Goal: Information Seeking & Learning: Learn about a topic

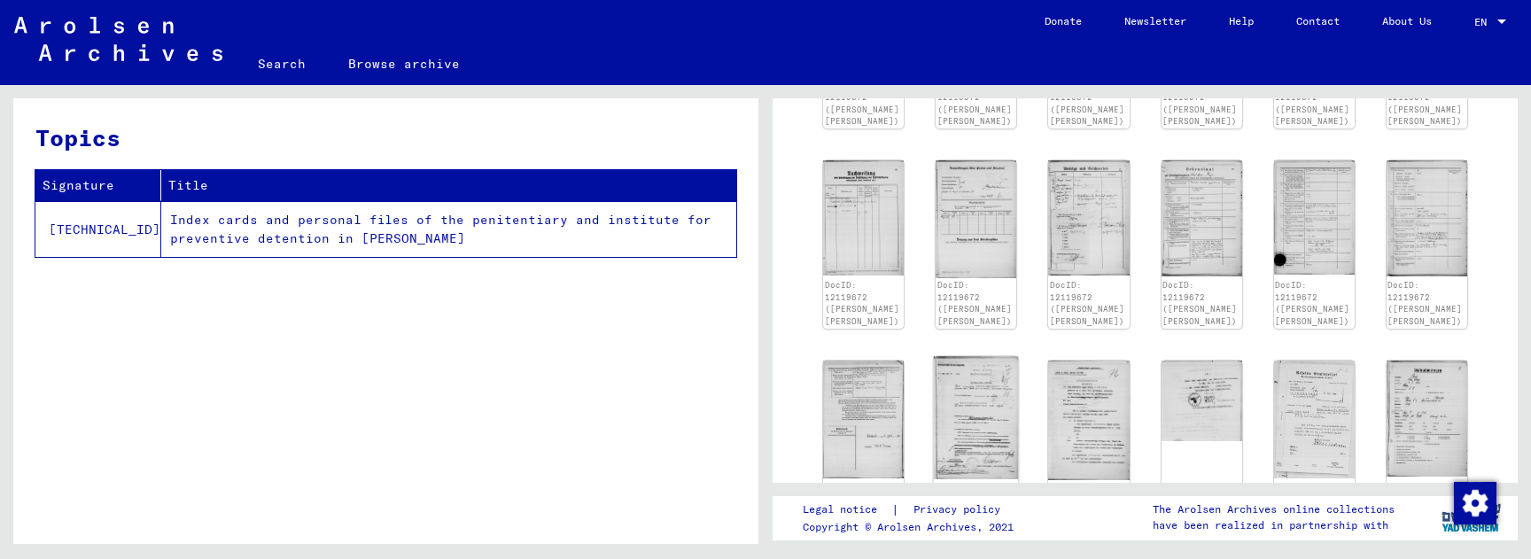
scroll to position [645, 0]
click at [1072, 399] on img at bounding box center [1088, 421] width 85 height 126
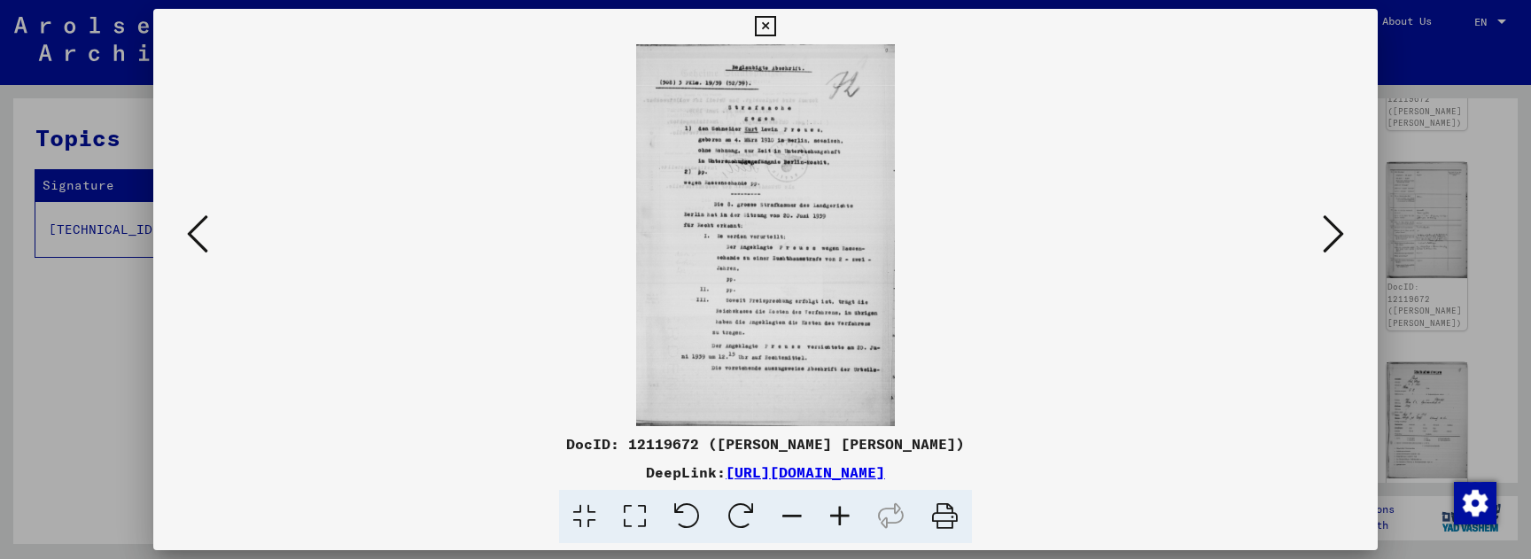
click at [847, 442] on icon at bounding box center [840, 517] width 48 height 54
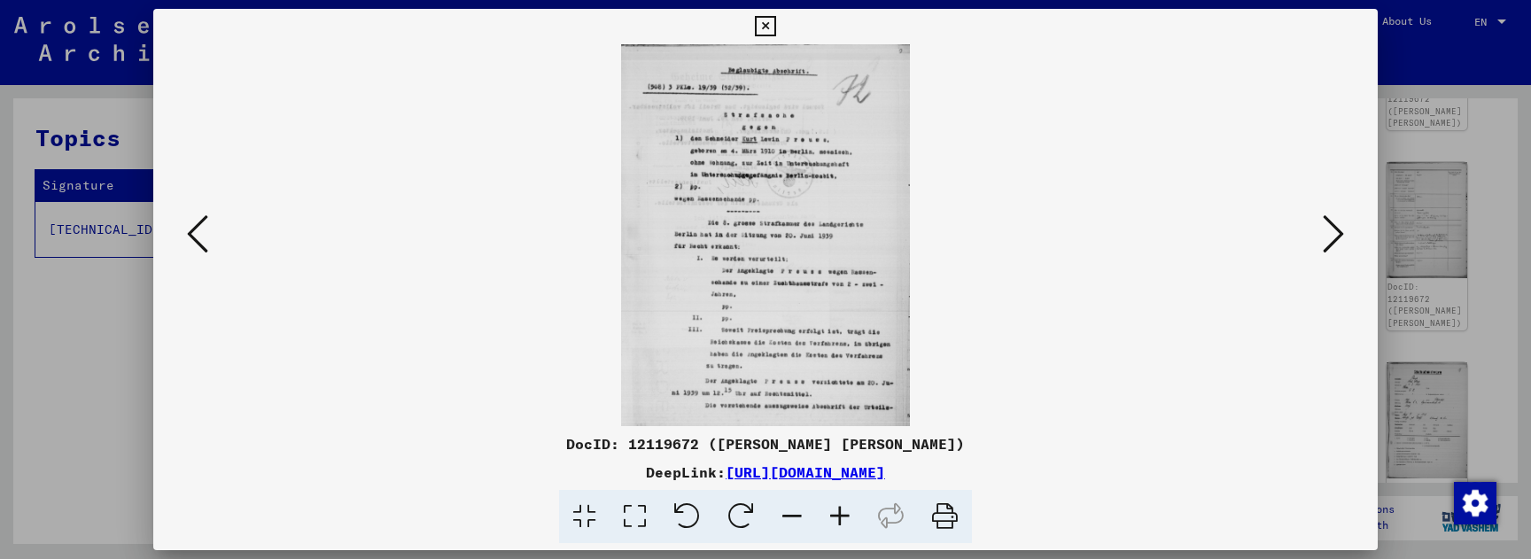
click at [847, 442] on icon at bounding box center [840, 517] width 48 height 54
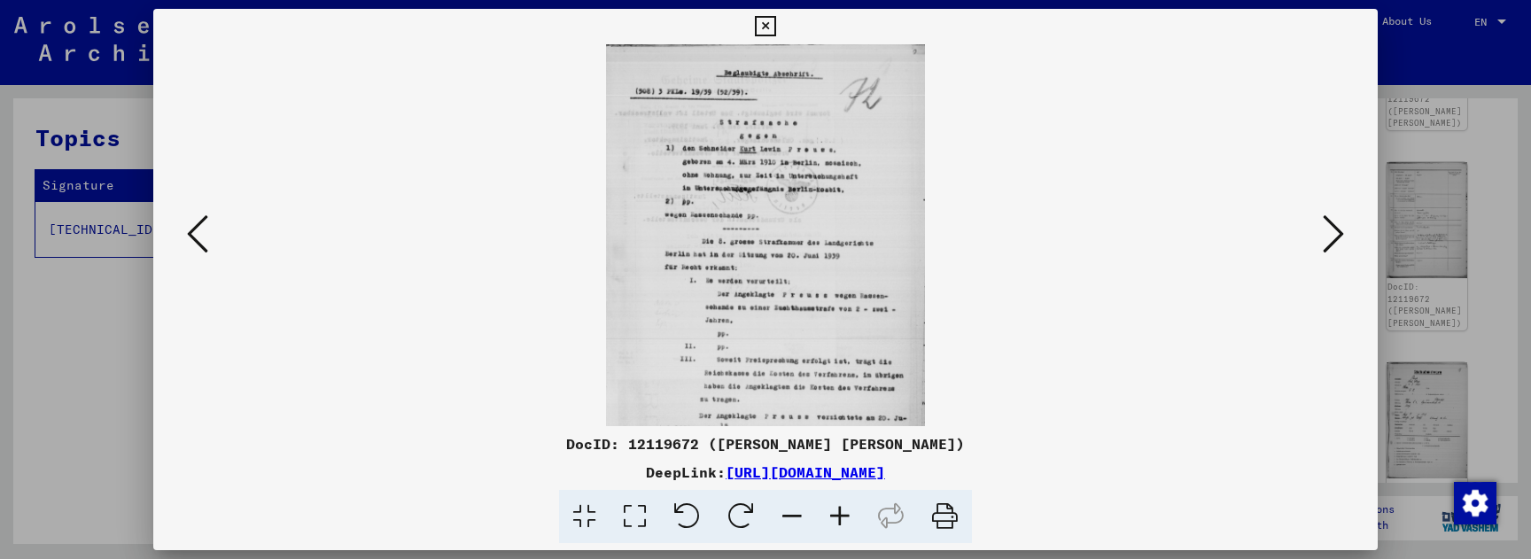
click at [847, 442] on icon at bounding box center [840, 517] width 48 height 54
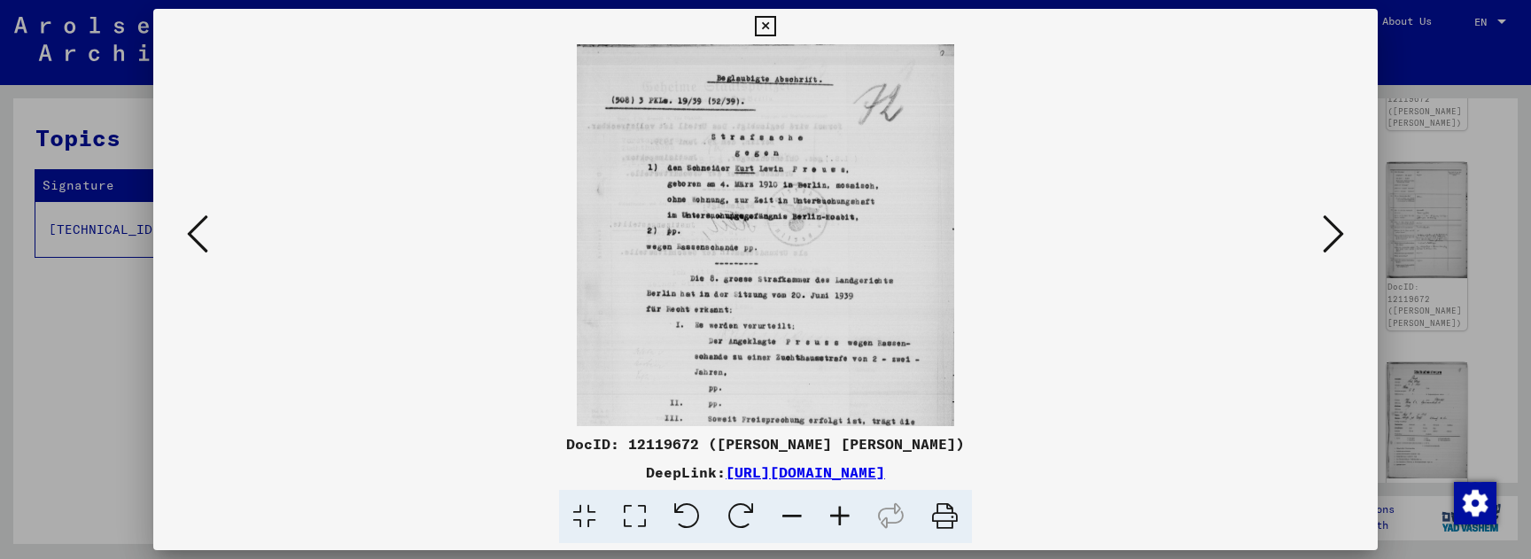
click at [847, 442] on icon at bounding box center [840, 517] width 48 height 54
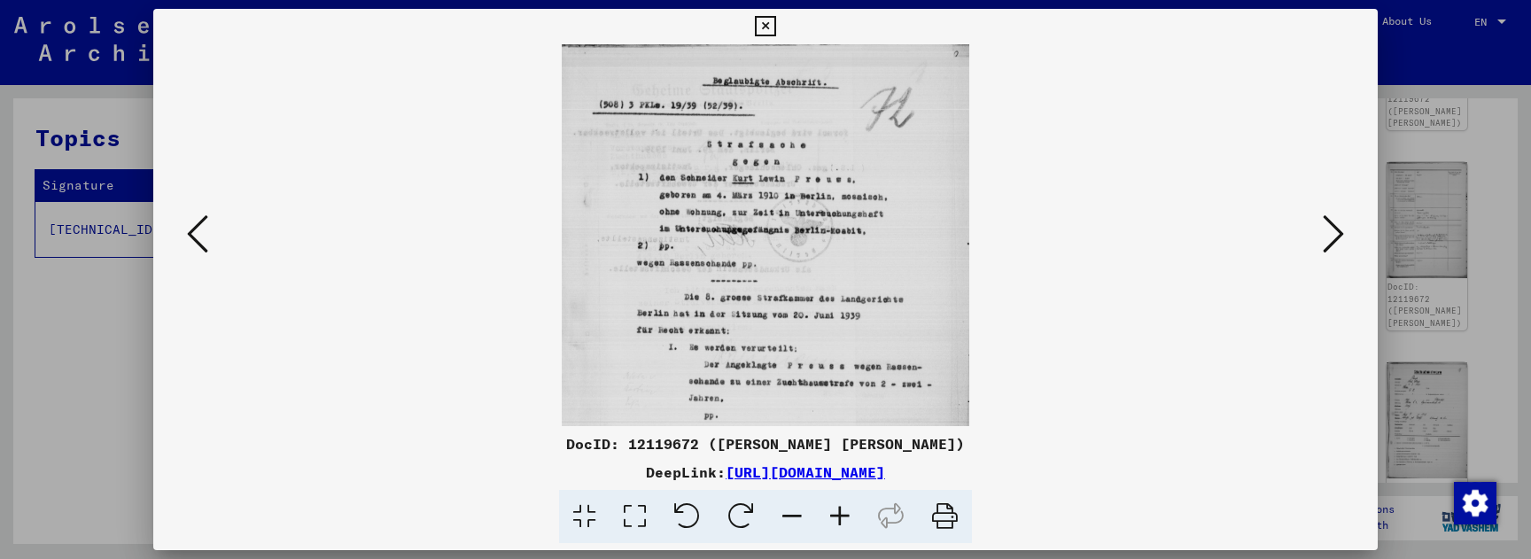
click at [847, 442] on icon at bounding box center [840, 517] width 48 height 54
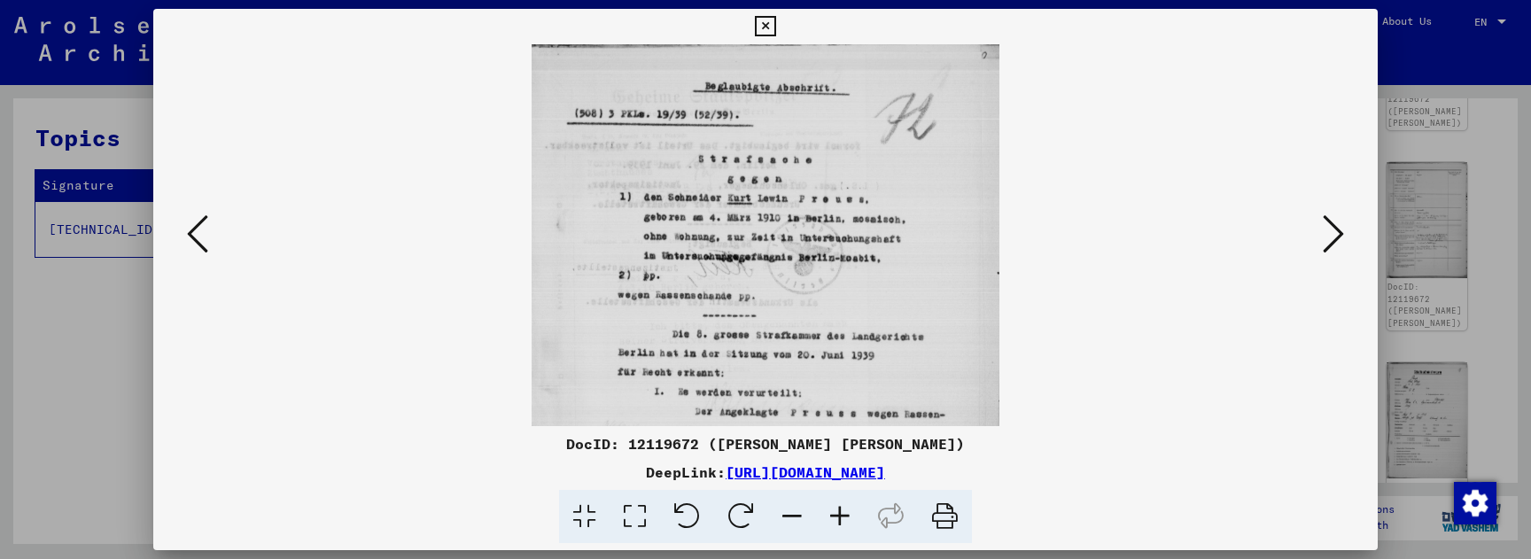
click at [847, 442] on icon at bounding box center [840, 517] width 48 height 54
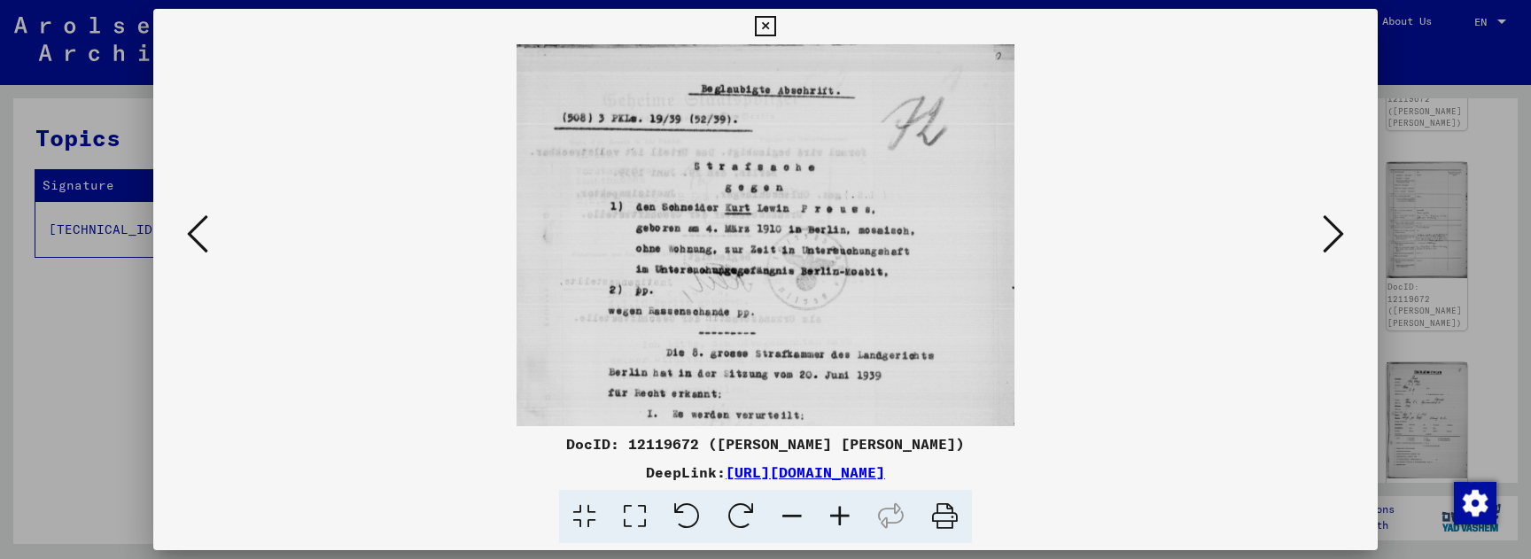
click at [847, 442] on icon at bounding box center [840, 517] width 48 height 54
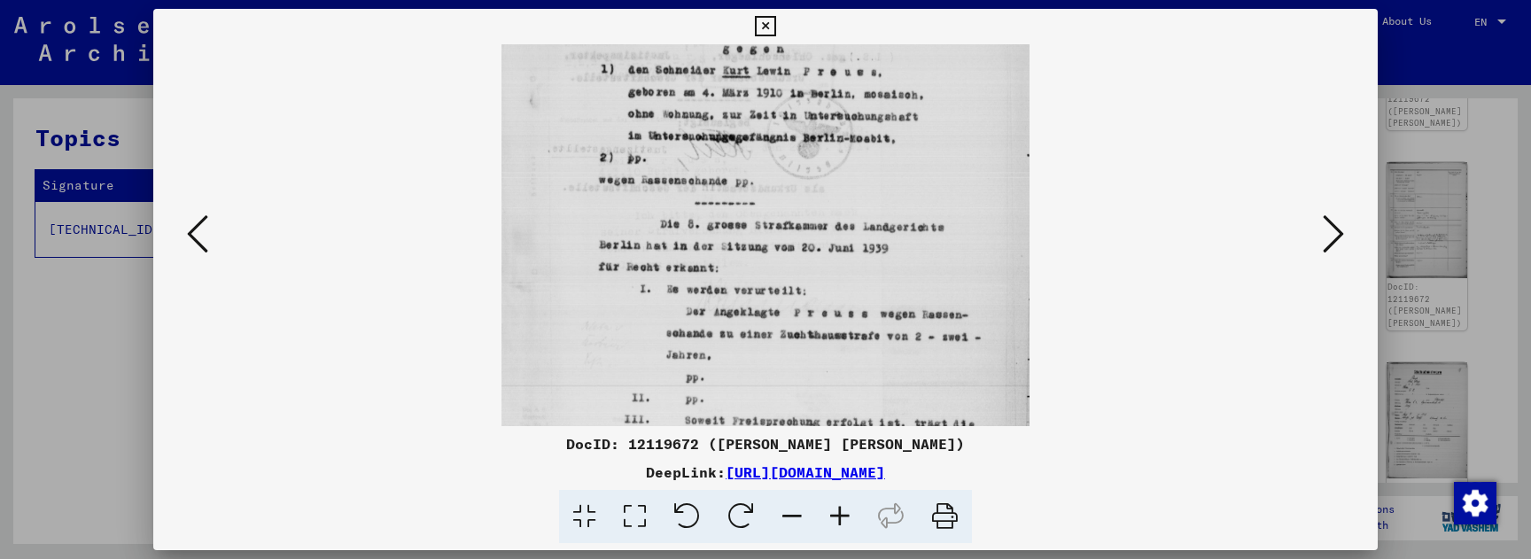
drag, startPoint x: 938, startPoint y: 356, endPoint x: 946, endPoint y: 206, distance: 149.9
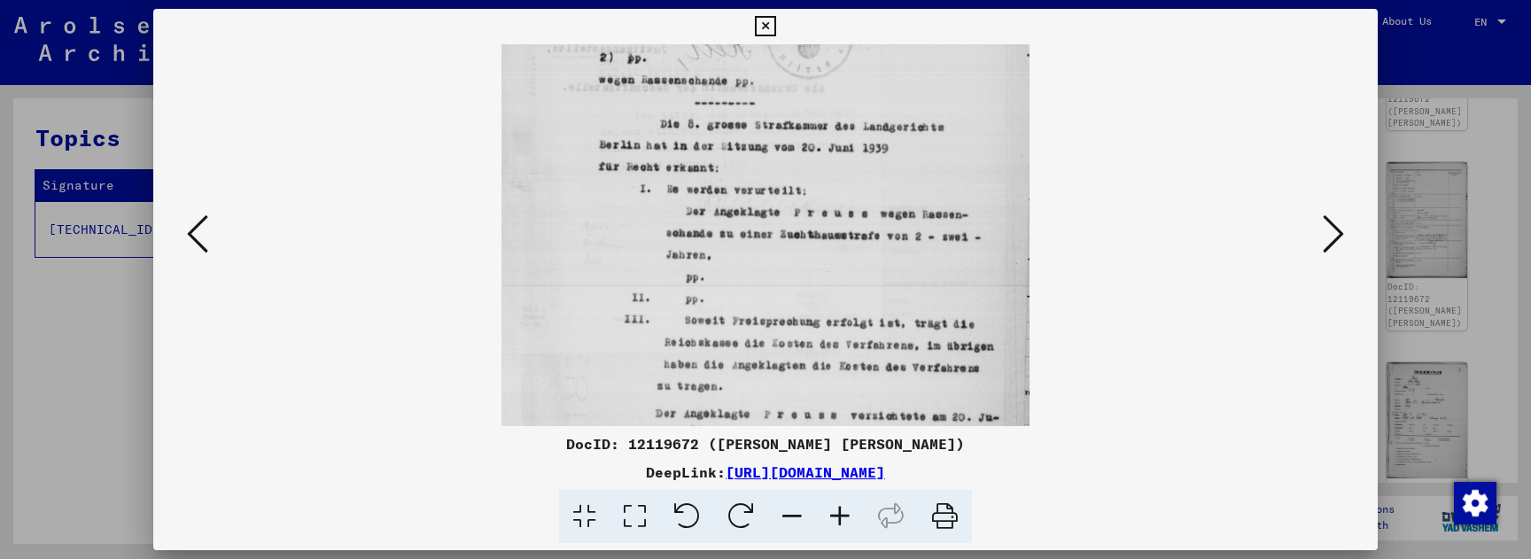
drag, startPoint x: 942, startPoint y: 358, endPoint x: 946, endPoint y: 258, distance: 100.2
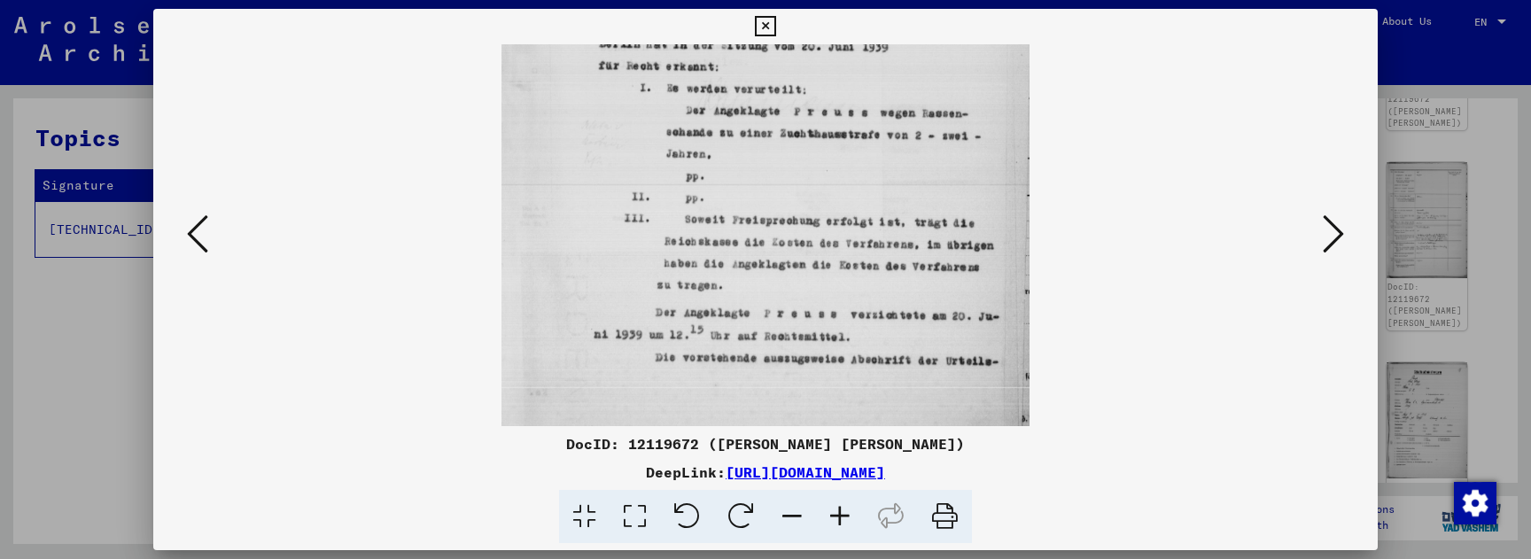
drag, startPoint x: 942, startPoint y: 366, endPoint x: 939, endPoint y: 263, distance: 102.8
click at [1330, 236] on icon at bounding box center [1332, 234] width 21 height 43
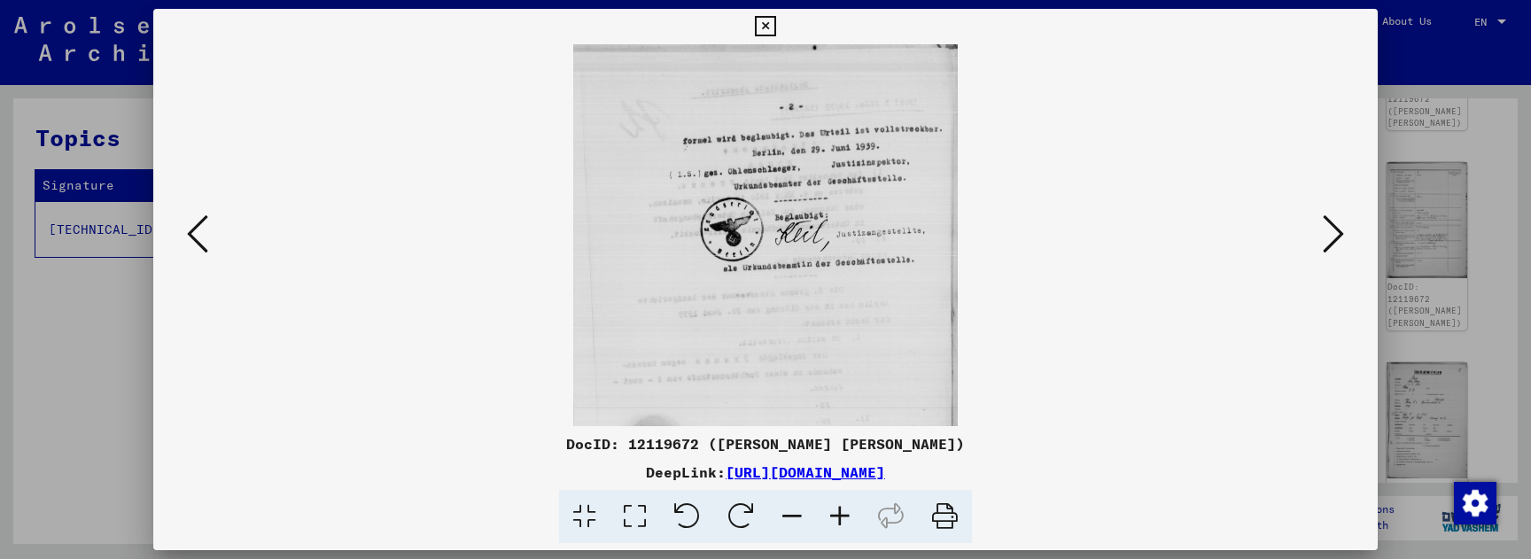
scroll to position [0, 0]
click at [221, 231] on viewer-one-image at bounding box center [765, 235] width 1104 height 382
click at [204, 235] on icon at bounding box center [197, 234] width 21 height 43
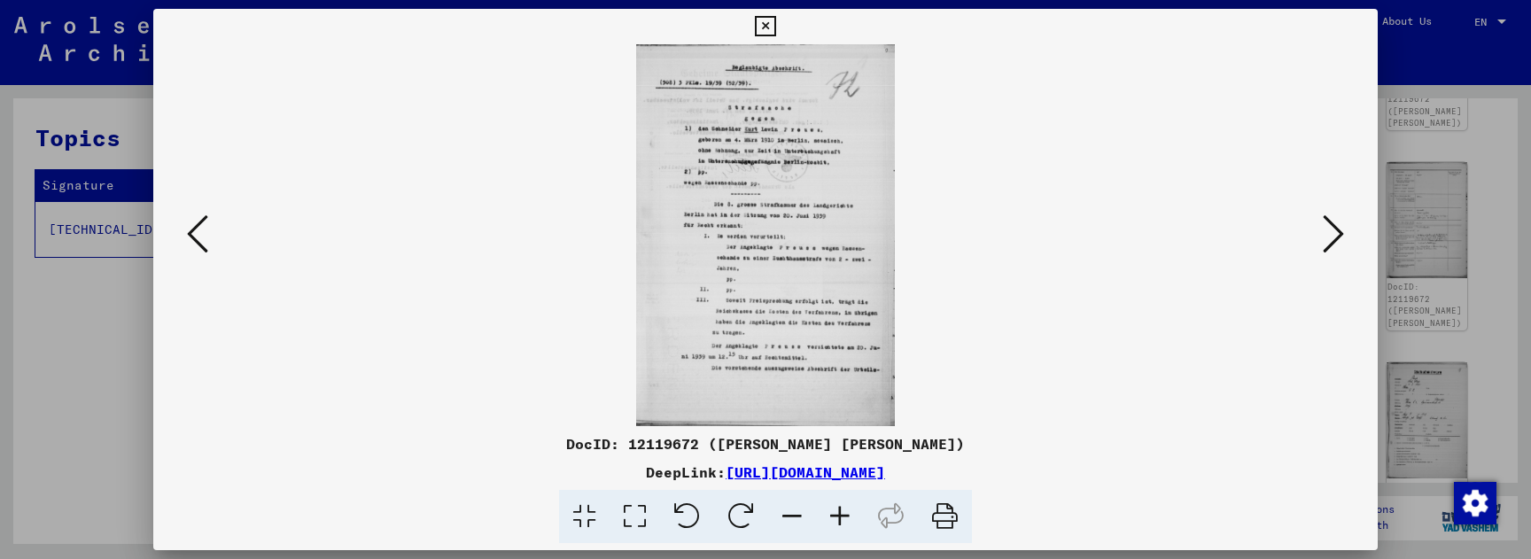
click at [209, 257] on button at bounding box center [198, 235] width 32 height 50
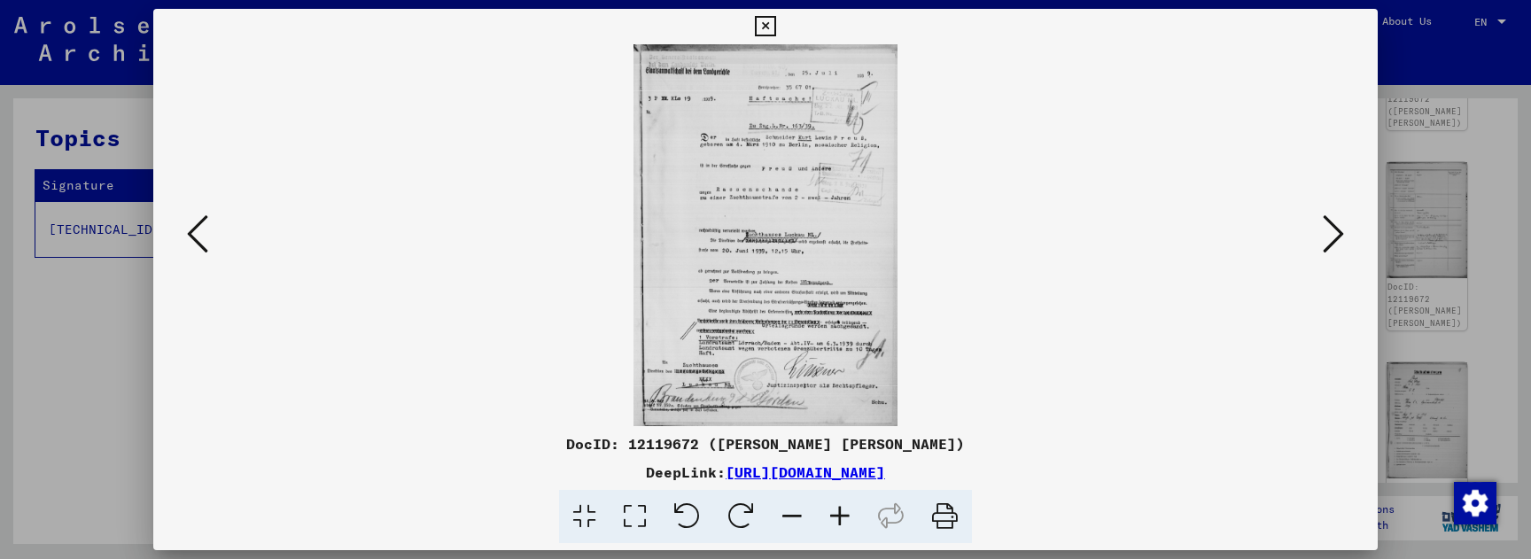
click at [209, 257] on button at bounding box center [198, 235] width 32 height 50
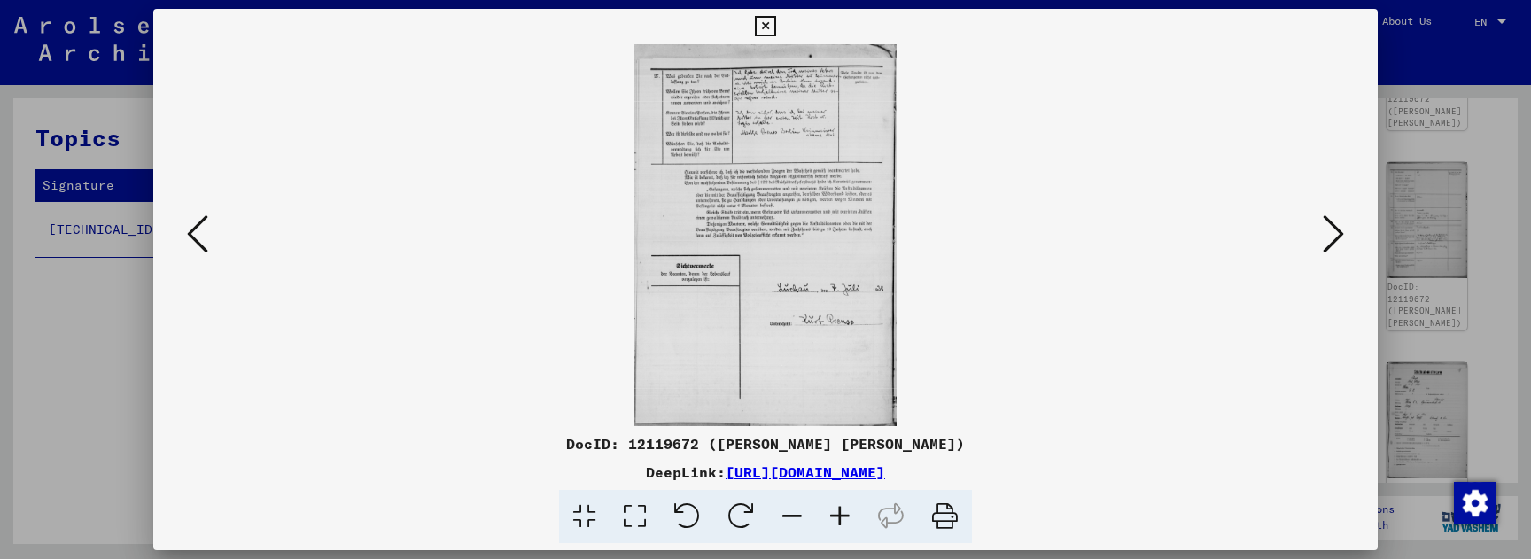
click at [209, 257] on button at bounding box center [198, 235] width 32 height 50
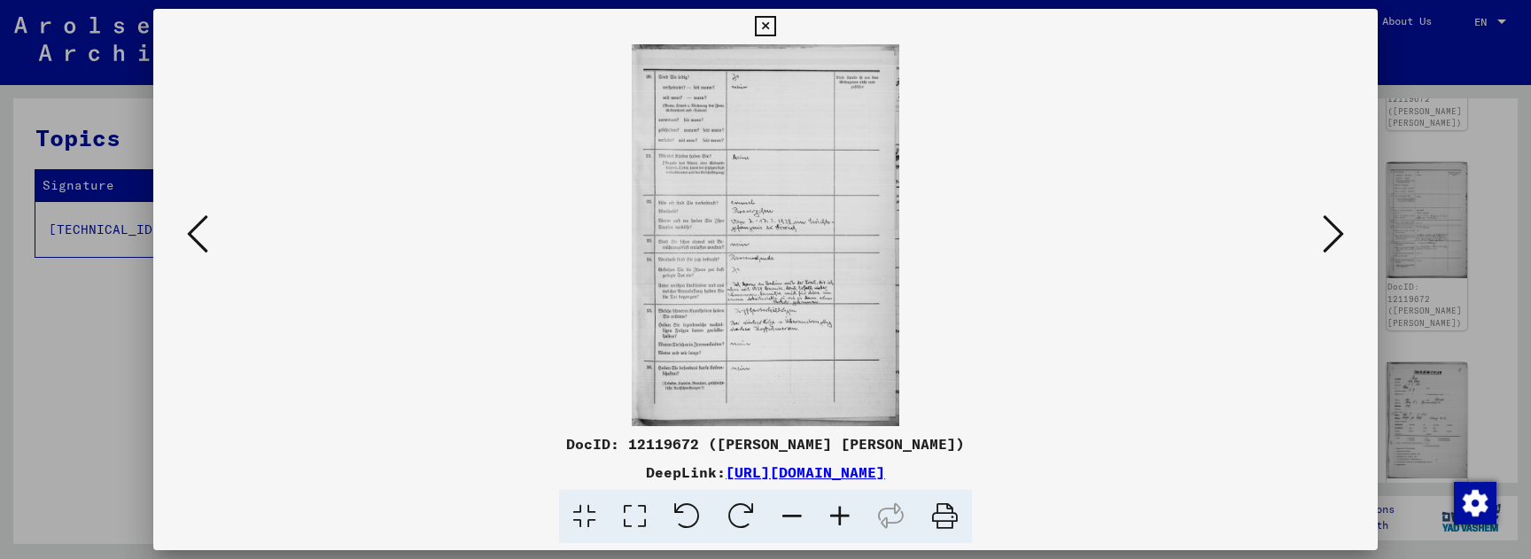
click at [209, 257] on button at bounding box center [198, 235] width 32 height 50
